Goal: Transaction & Acquisition: Purchase product/service

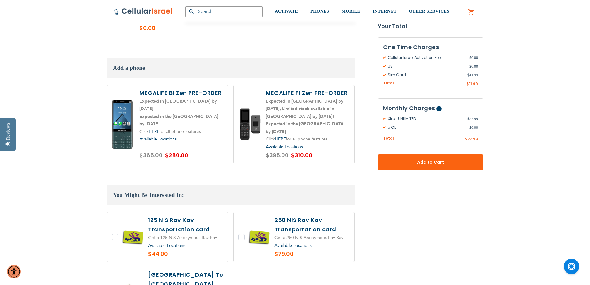
scroll to position [836, 0]
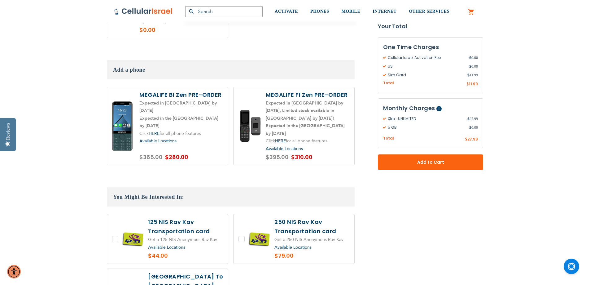
click at [312, 129] on label at bounding box center [293, 126] width 121 height 78
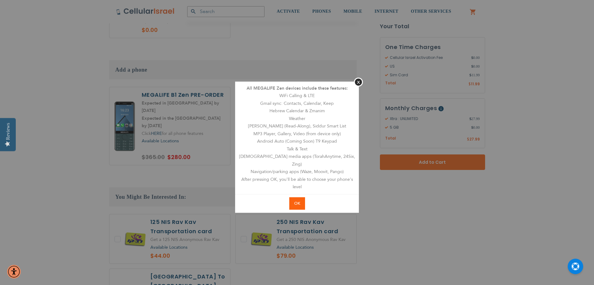
click at [298, 200] on span "OK" at bounding box center [297, 203] width 6 height 6
radio input "true"
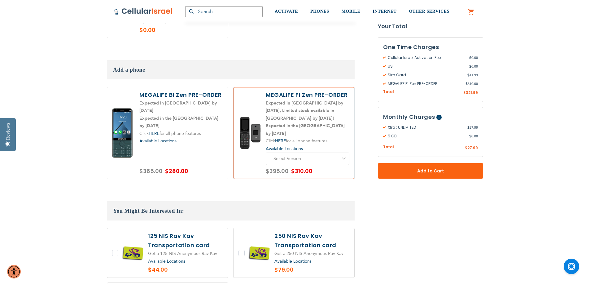
click at [310, 152] on select "-- Select Version -- Level 1. Filtered Email only Level 2. Email + Banking Leve…" at bounding box center [308, 158] width 84 height 12
select select "5644"
click at [266, 152] on select "-- Select Version -- Level 1. Filtered Email only Level 2. Email + Banking Leve…" at bounding box center [308, 158] width 84 height 12
click at [312, 152] on select "-- Select Version -- Level 1. Filtered Email only Level 2. Email + Banking Leve…" at bounding box center [308, 158] width 84 height 12
click at [266, 152] on select "-- Select Version -- Level 1. Filtered Email only Level 2. Email + Banking Leve…" at bounding box center [308, 158] width 84 height 12
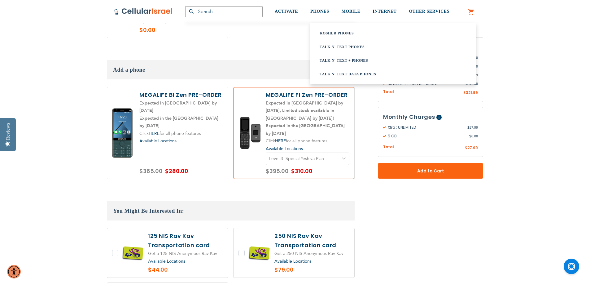
click at [342, 71] on link "Talk n' Text Data Phones" at bounding box center [386, 74] width 132 height 6
